Goal: Check status: Check status

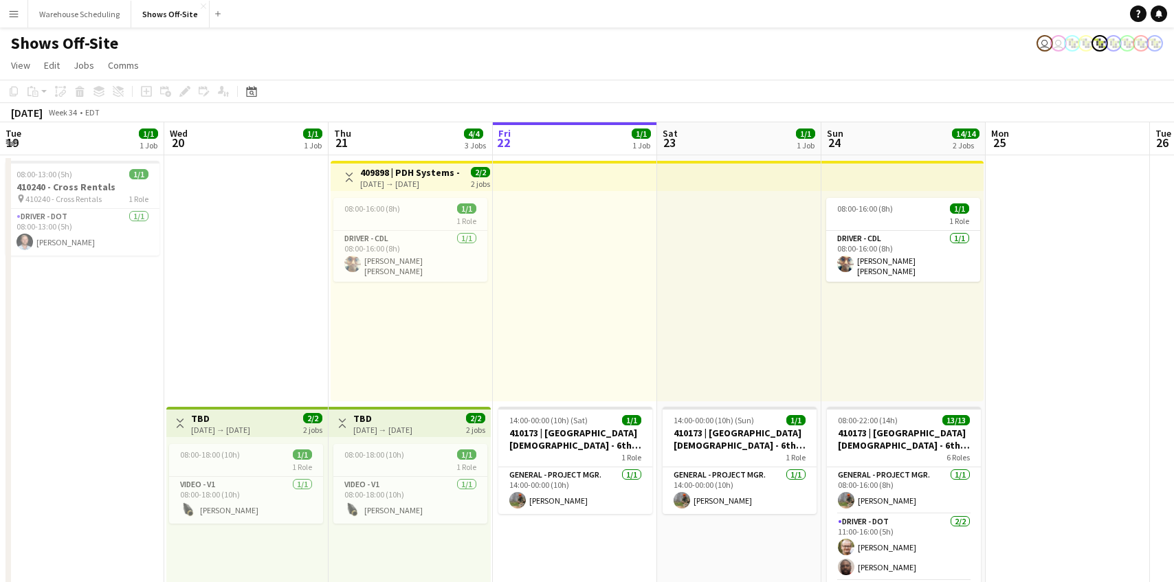
scroll to position [0, 328]
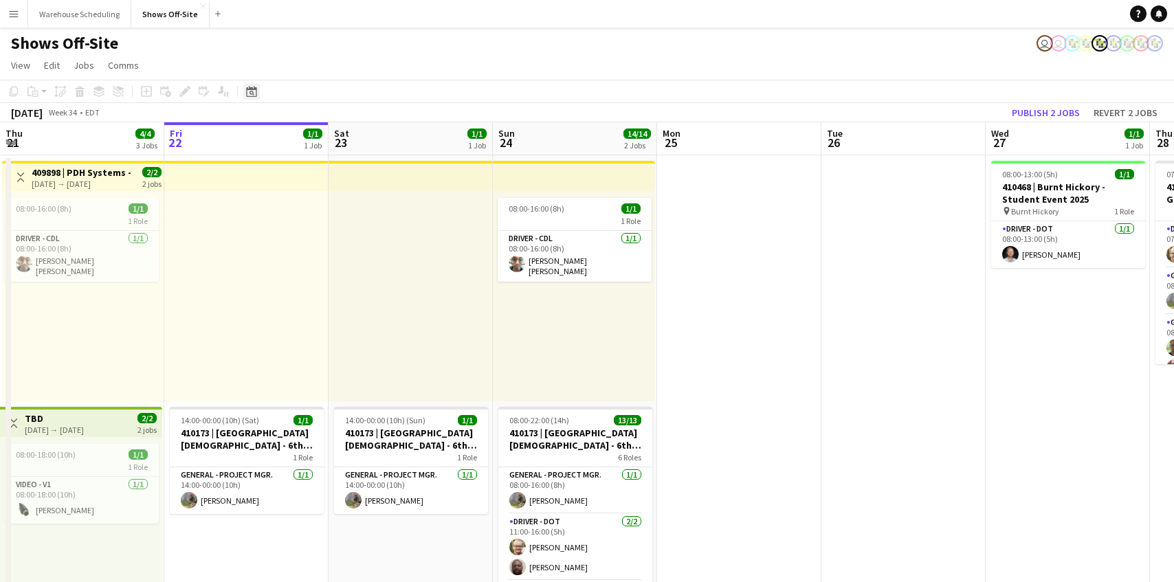
click at [256, 92] on icon "Date picker" at bounding box center [251, 91] width 11 height 11
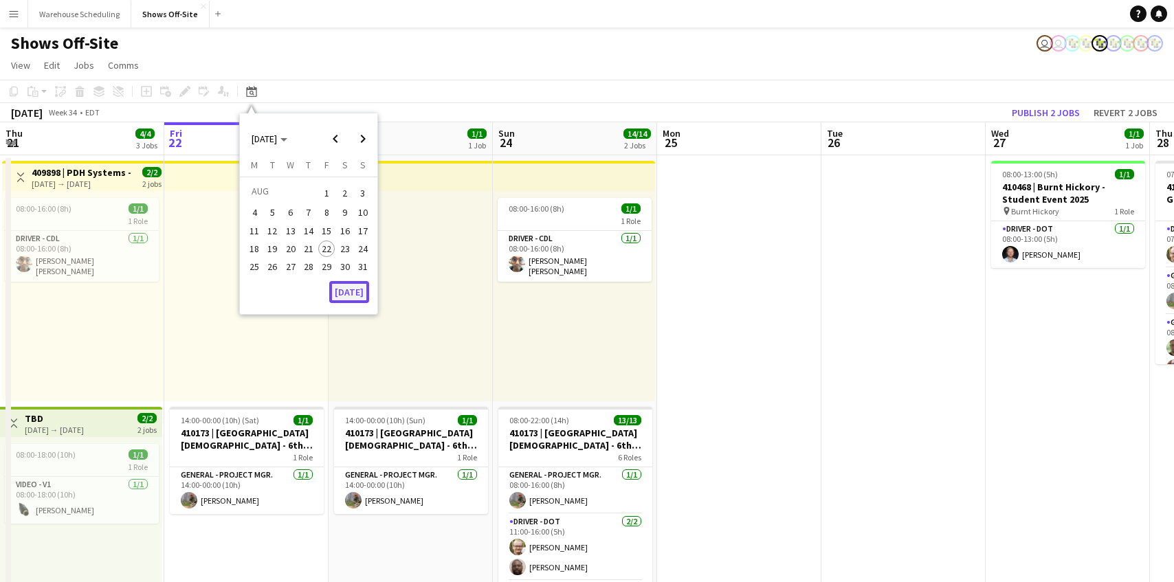
click at [354, 288] on button "[DATE]" at bounding box center [349, 292] width 40 height 22
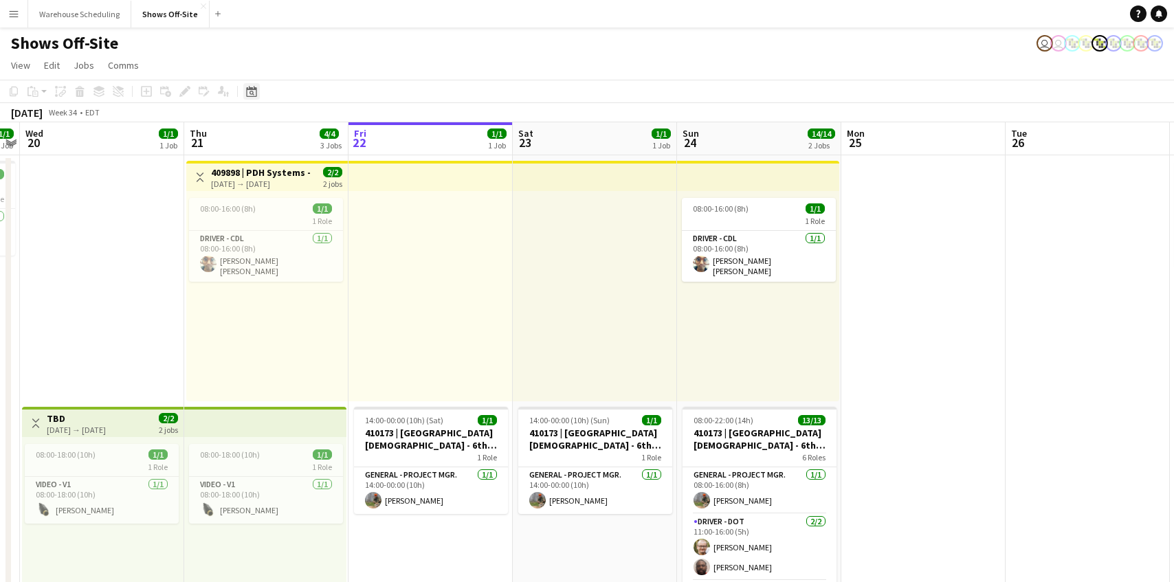
click at [249, 91] on icon "Date picker" at bounding box center [251, 91] width 11 height 11
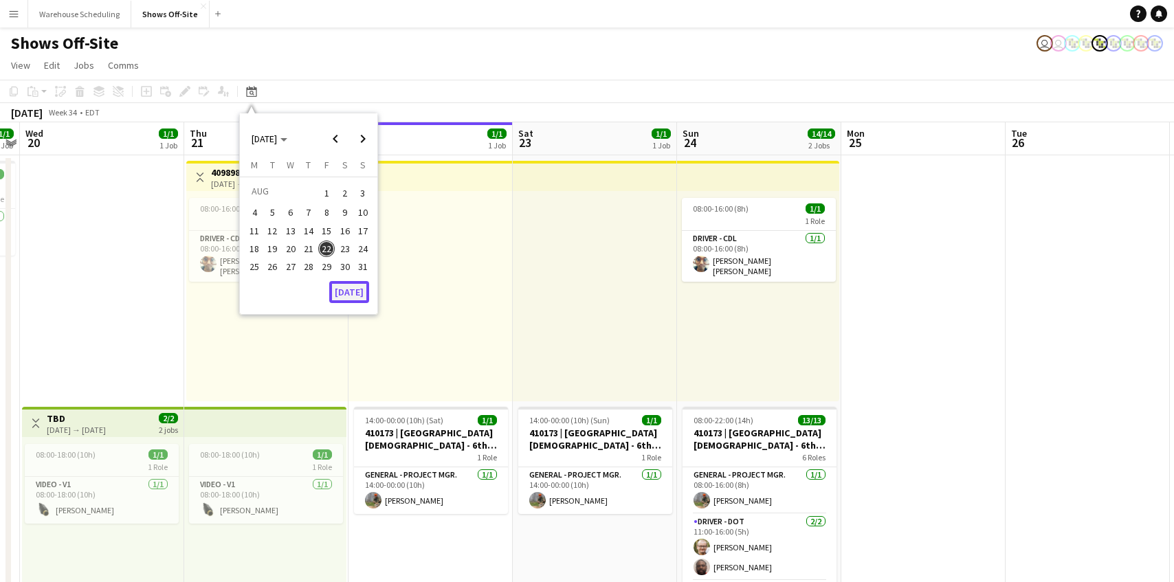
click at [339, 283] on button "[DATE]" at bounding box center [349, 292] width 40 height 22
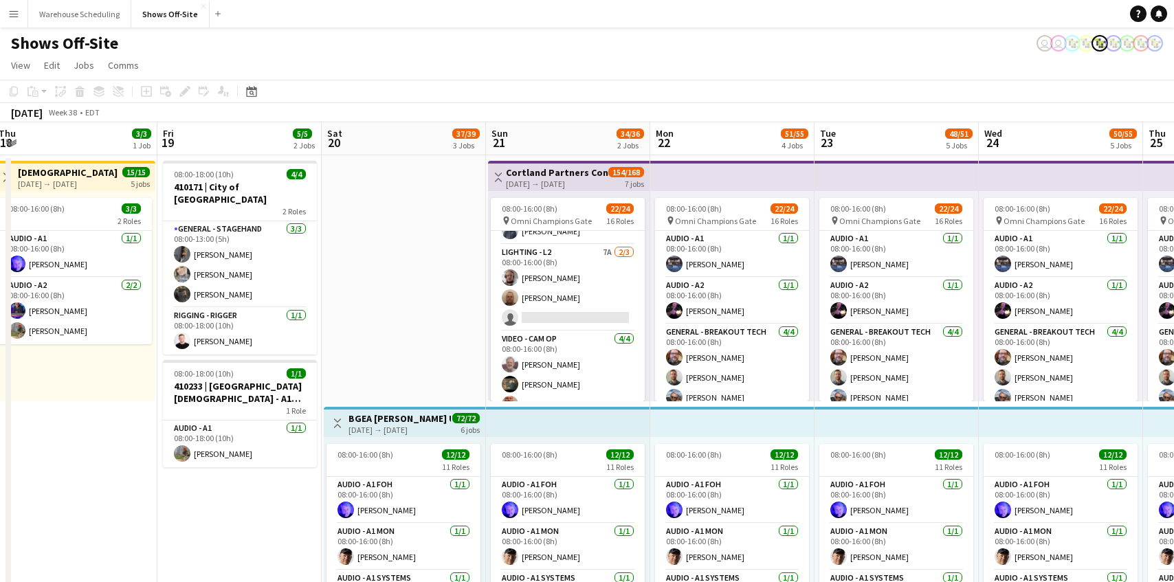
scroll to position [440, 0]
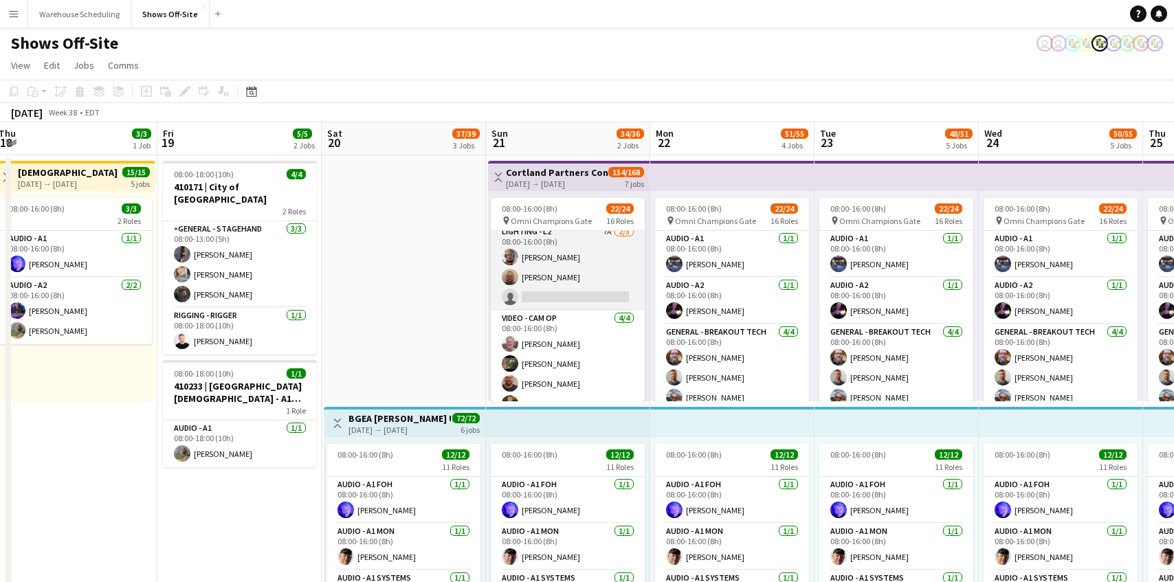
click at [568, 267] on app-card-role "Lighting - L2 7A [DATE] 08:00-16:00 (8h) [PERSON_NAME] [PERSON_NAME] single-neu…" at bounding box center [568, 267] width 154 height 87
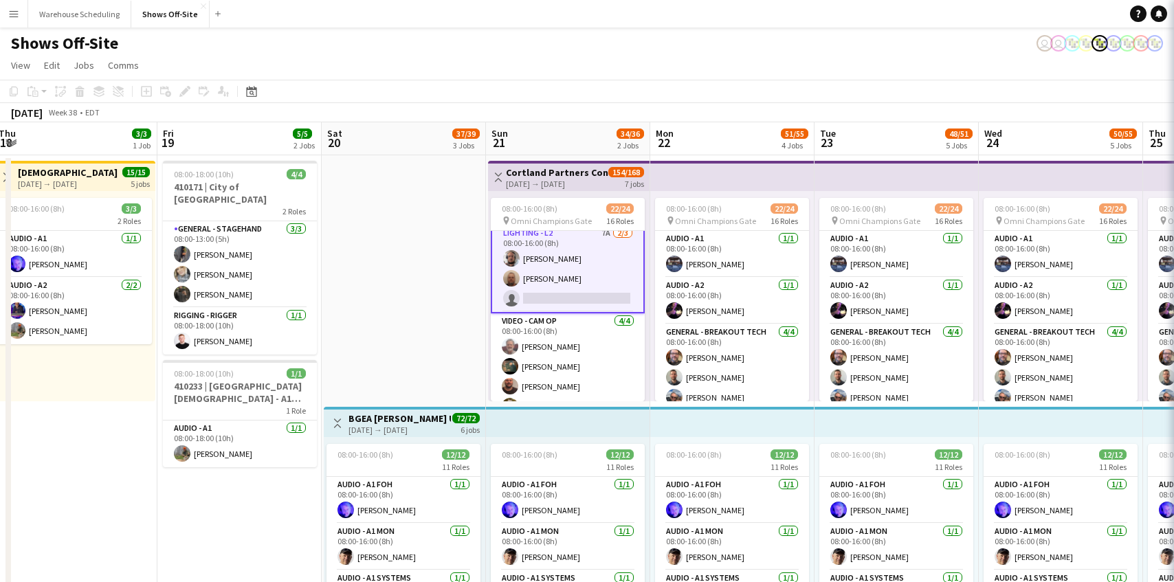
scroll to position [442, 0]
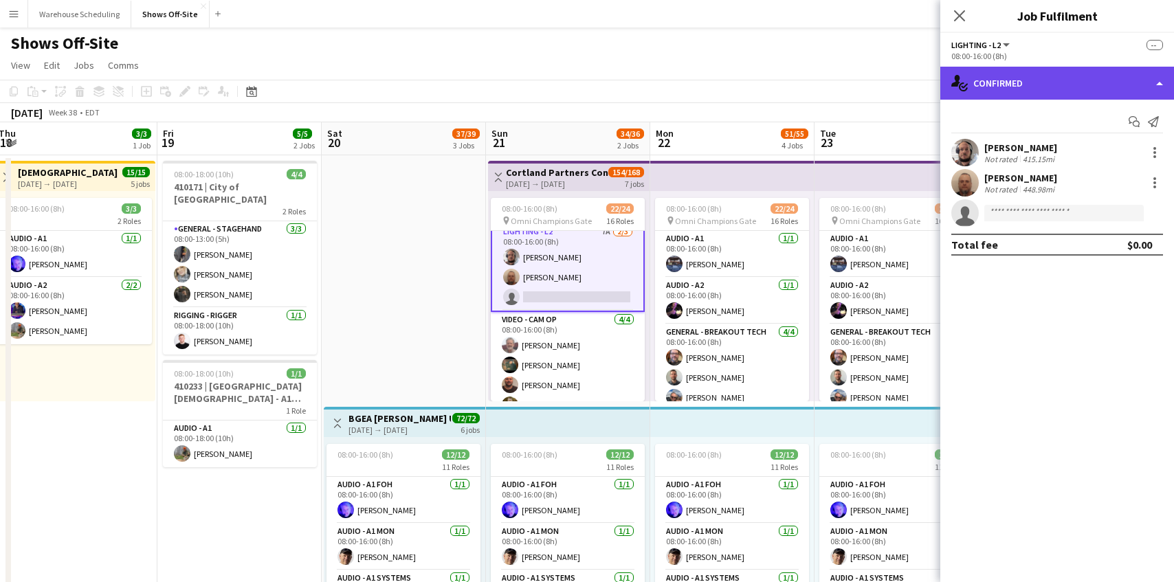
click at [1060, 91] on div "single-neutral-actions-check-2 Confirmed" at bounding box center [1057, 83] width 234 height 33
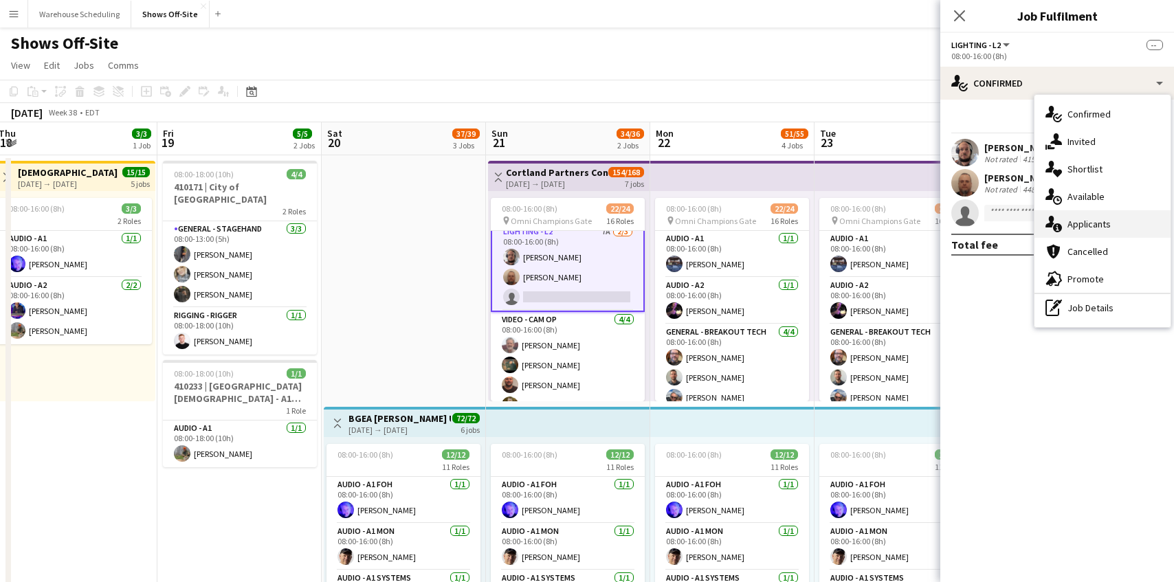
click at [1075, 221] on div "single-neutral-actions-information Applicants" at bounding box center [1102, 223] width 136 height 27
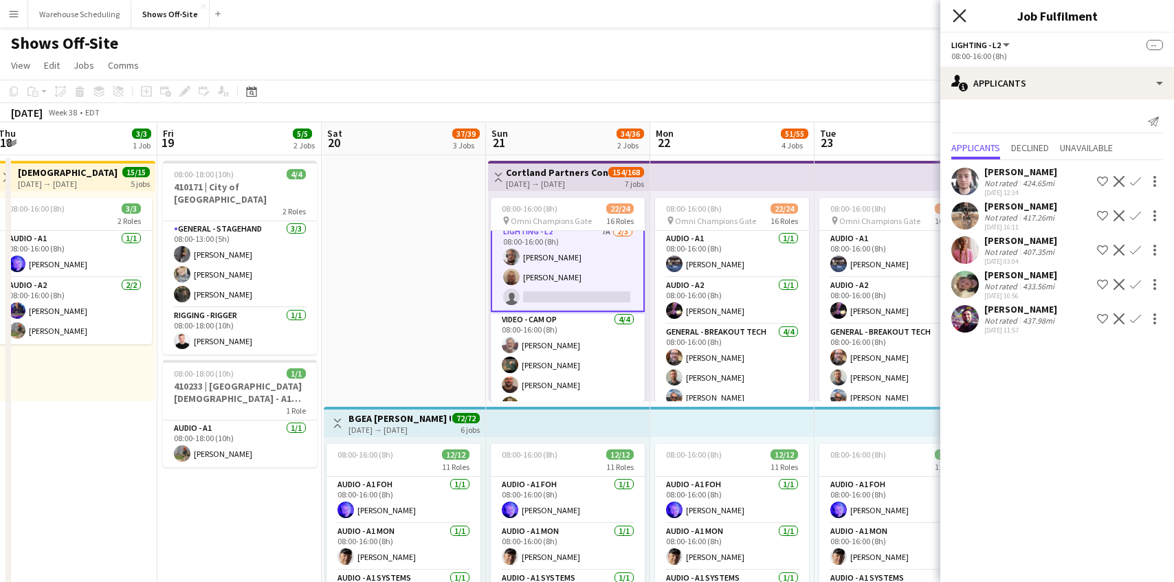
click at [958, 10] on icon "Close pop-in" at bounding box center [958, 15] width 13 height 13
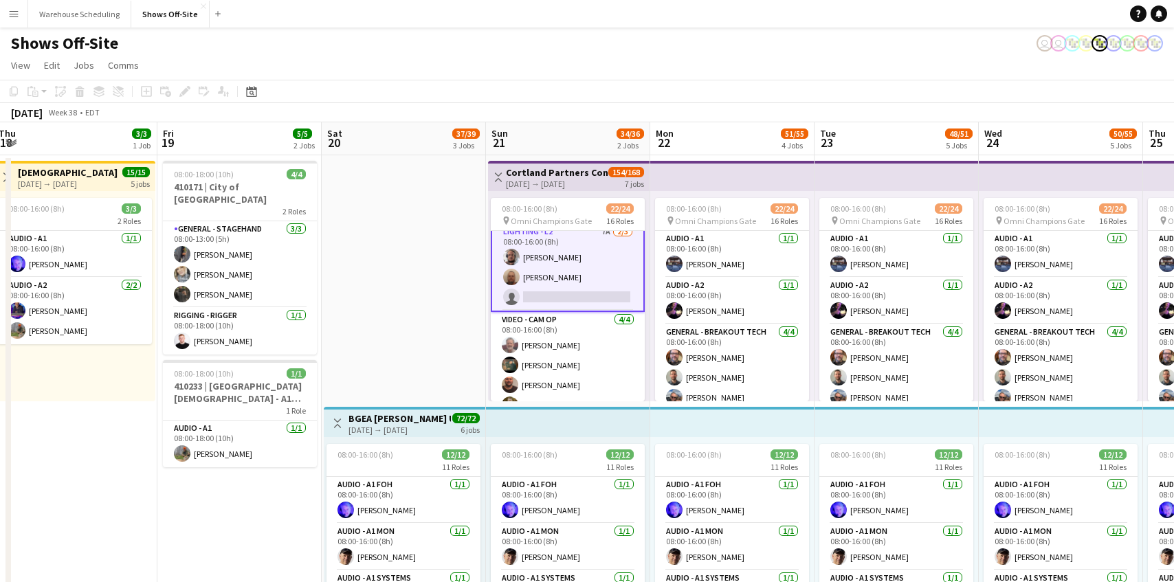
click at [978, 65] on app-page-menu "View Day view expanded Day view collapsed Month view Date picker Jump to [DATE]…" at bounding box center [587, 67] width 1174 height 26
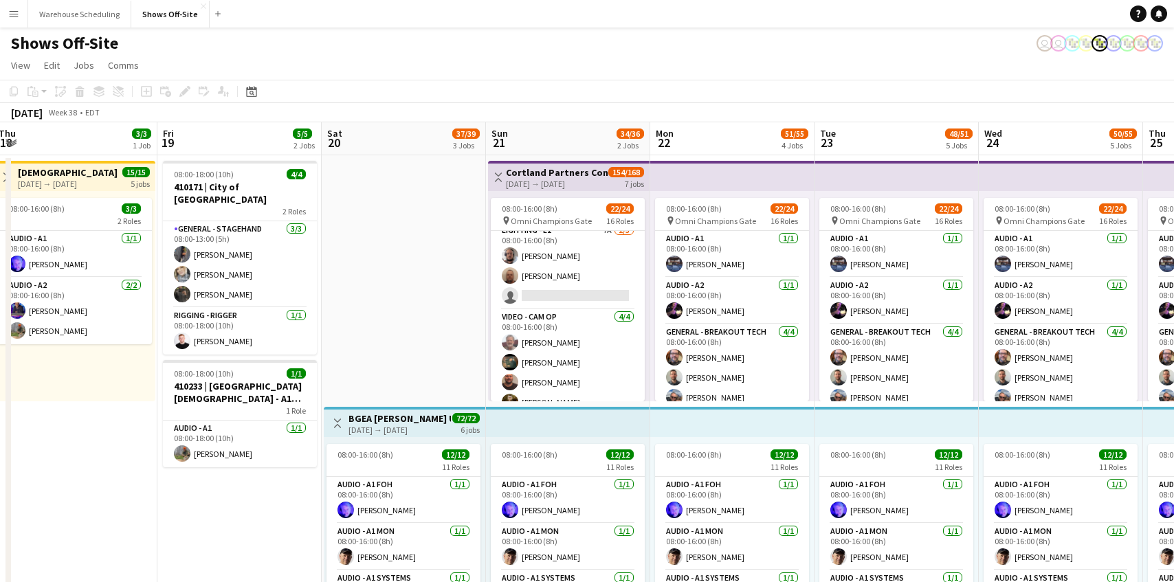
scroll to position [440, 0]
click at [258, 84] on div "Date picker" at bounding box center [251, 91] width 16 height 16
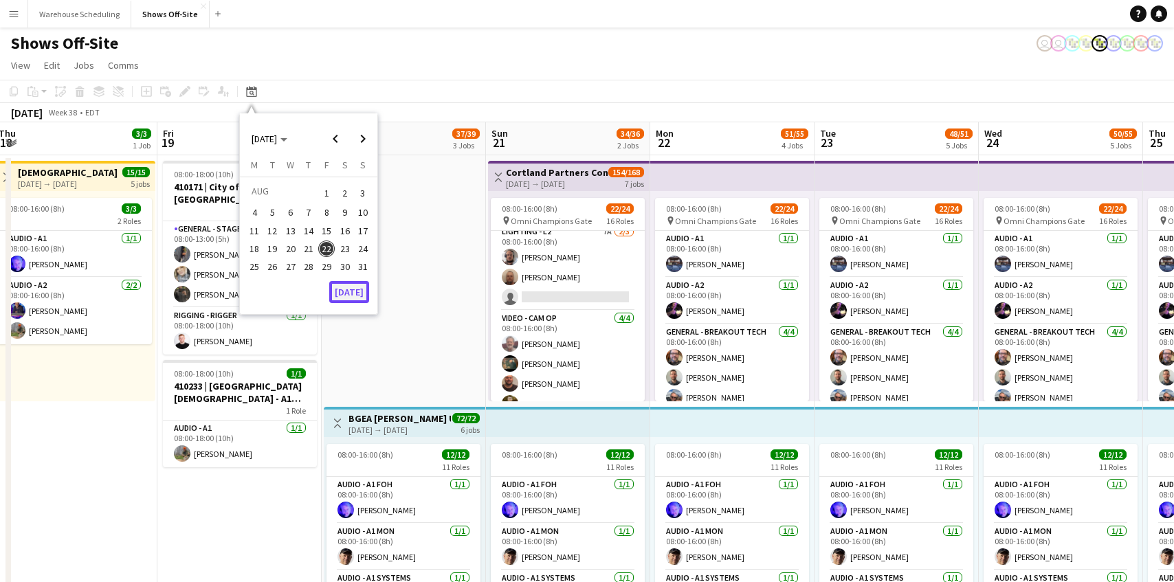
click at [355, 292] on button "[DATE]" at bounding box center [349, 292] width 40 height 22
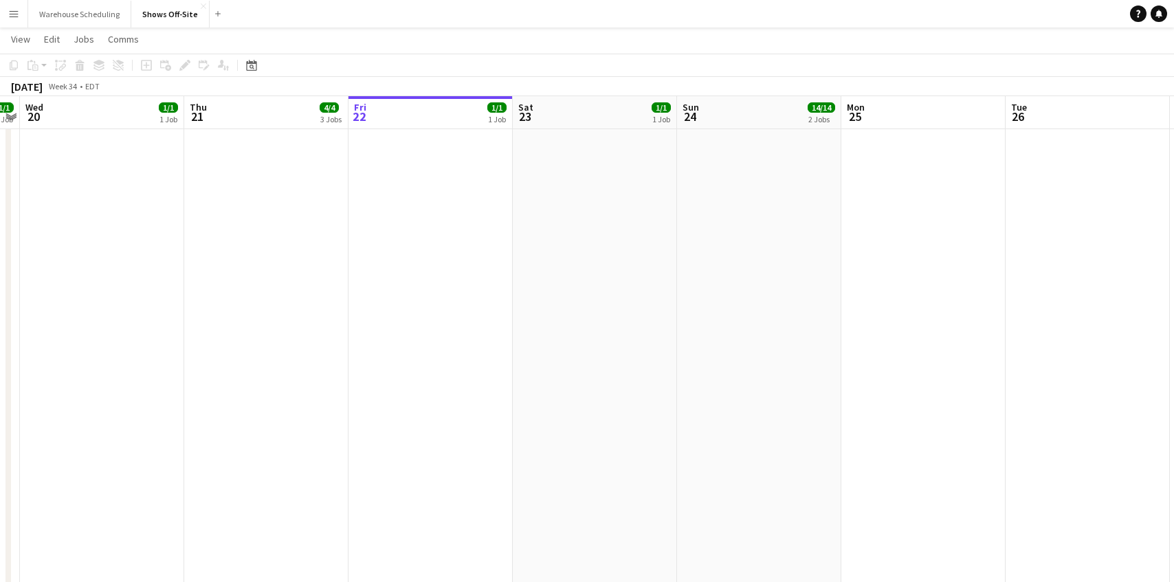
scroll to position [872, 0]
click at [258, 68] on div "Date picker" at bounding box center [251, 65] width 16 height 16
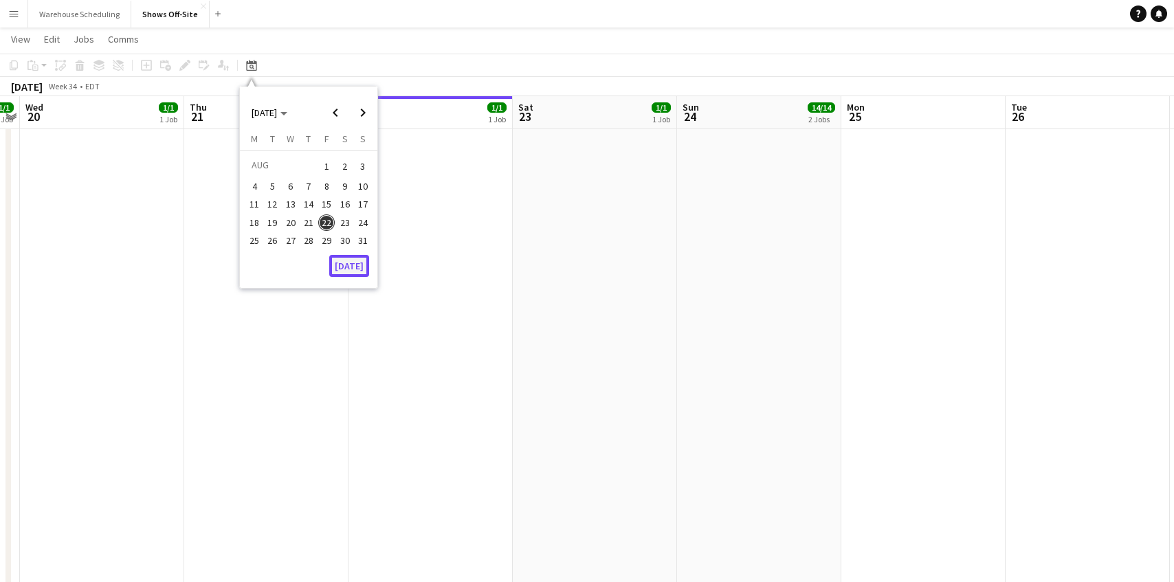
click at [359, 265] on button "[DATE]" at bounding box center [349, 266] width 40 height 22
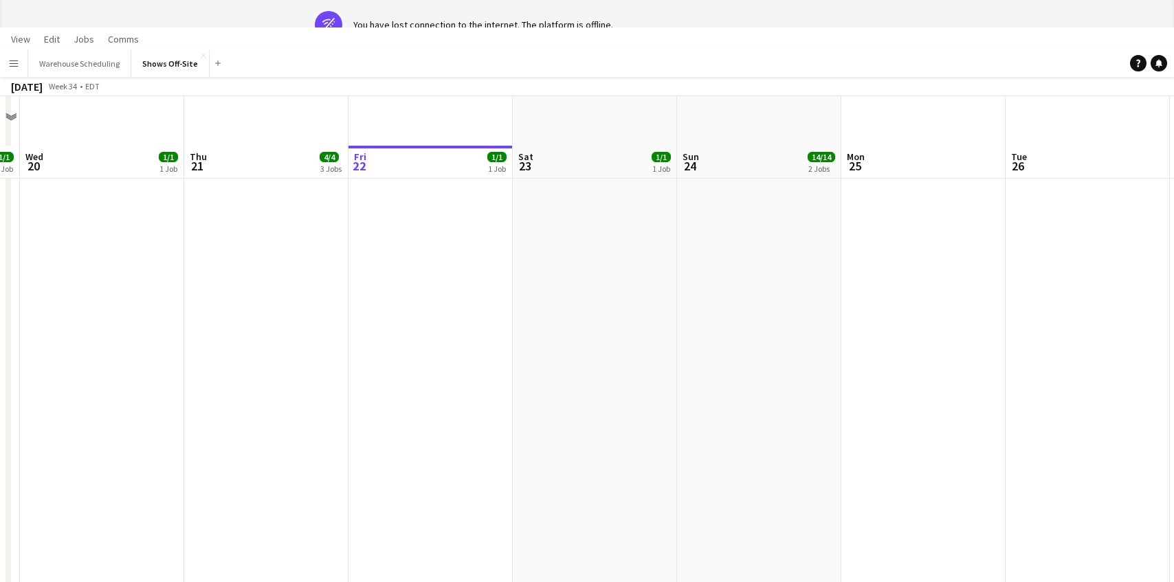
scroll to position [0, 0]
